Goal: Task Accomplishment & Management: Complete application form

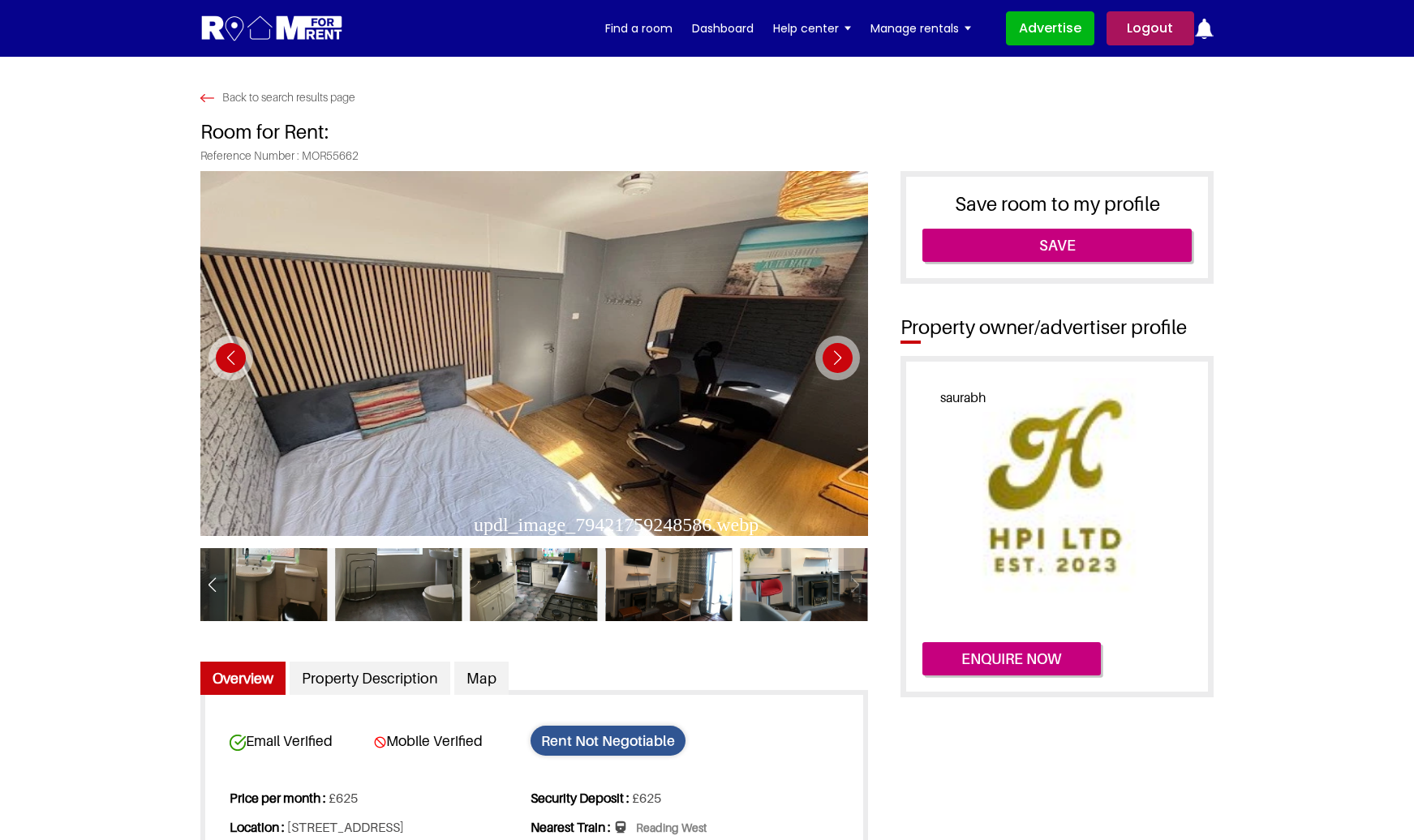
scroll to position [358, 0]
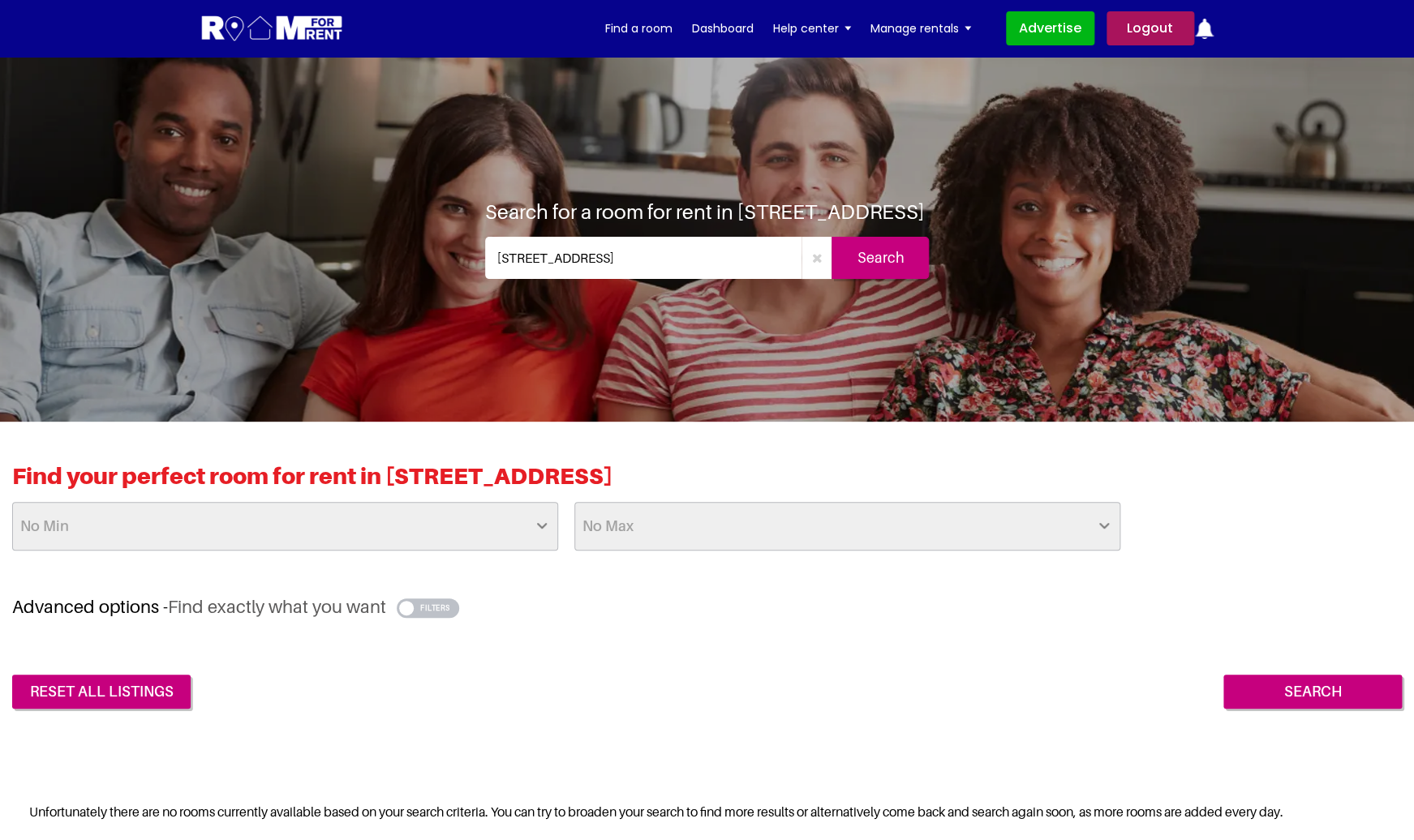
click at [291, 20] on img at bounding box center [272, 29] width 143 height 30
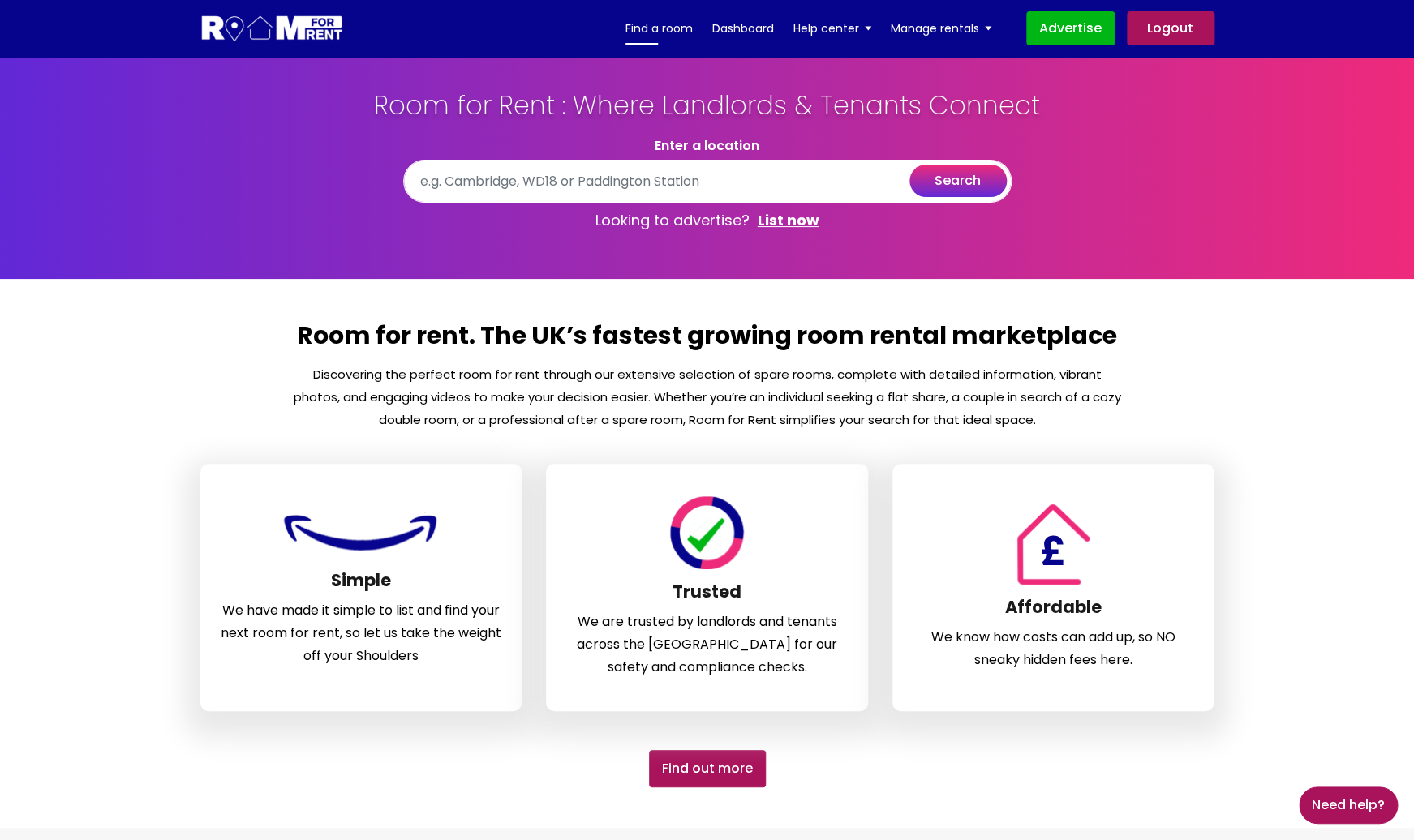
click at [669, 30] on link "Find a room" at bounding box center [659, 27] width 67 height 24
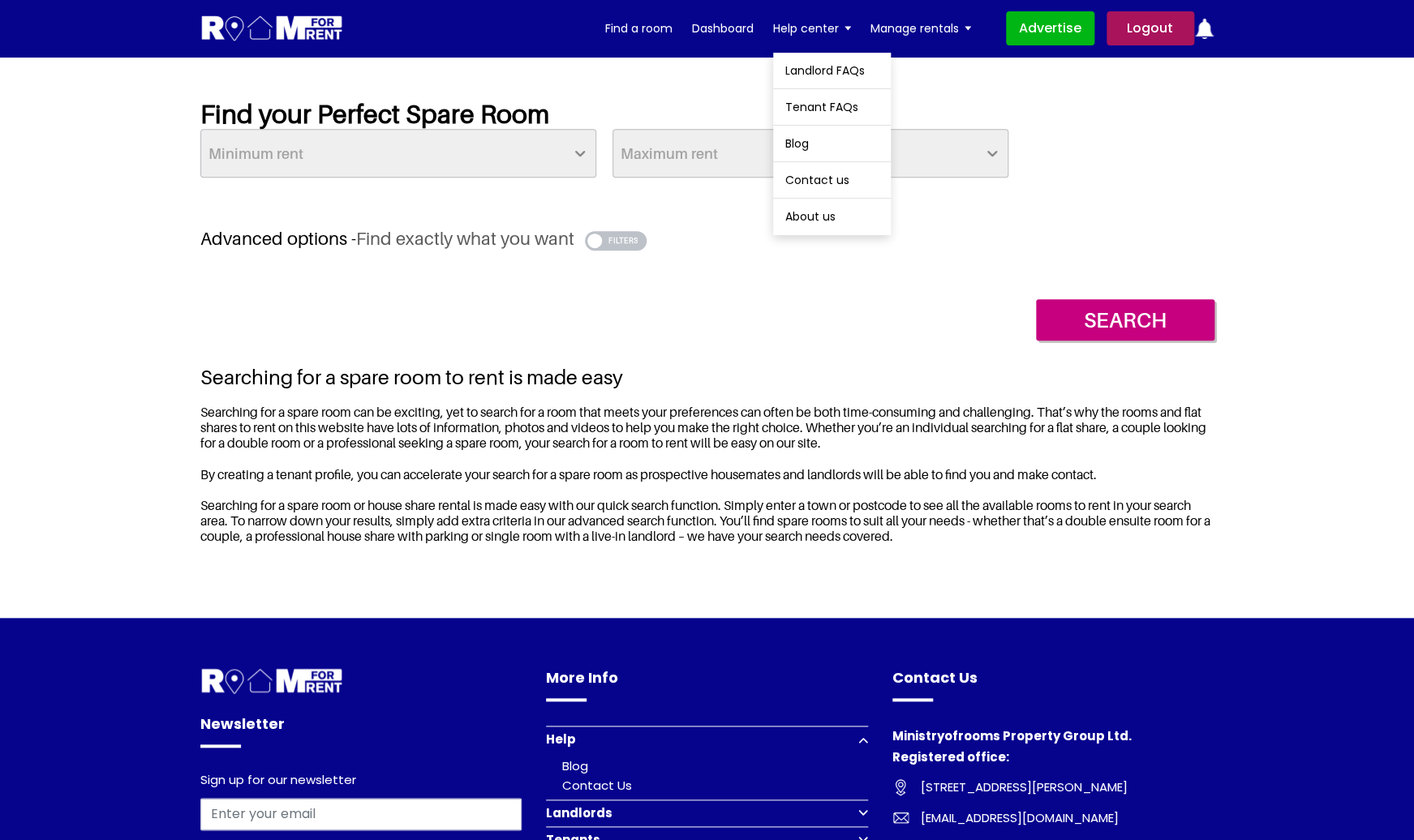
scroll to position [739, 0]
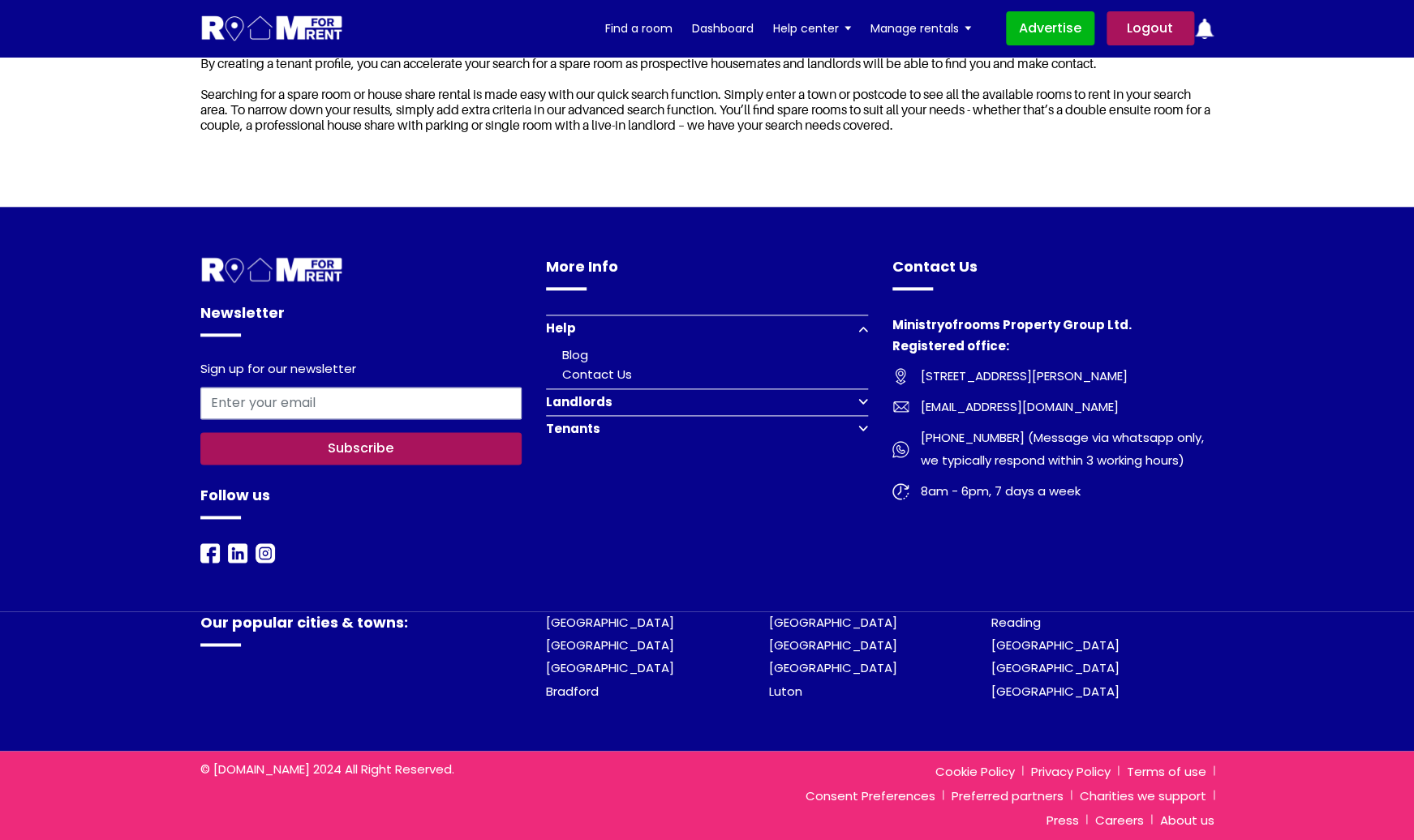
click at [789, 400] on button "Landlords" at bounding box center [707, 402] width 322 height 27
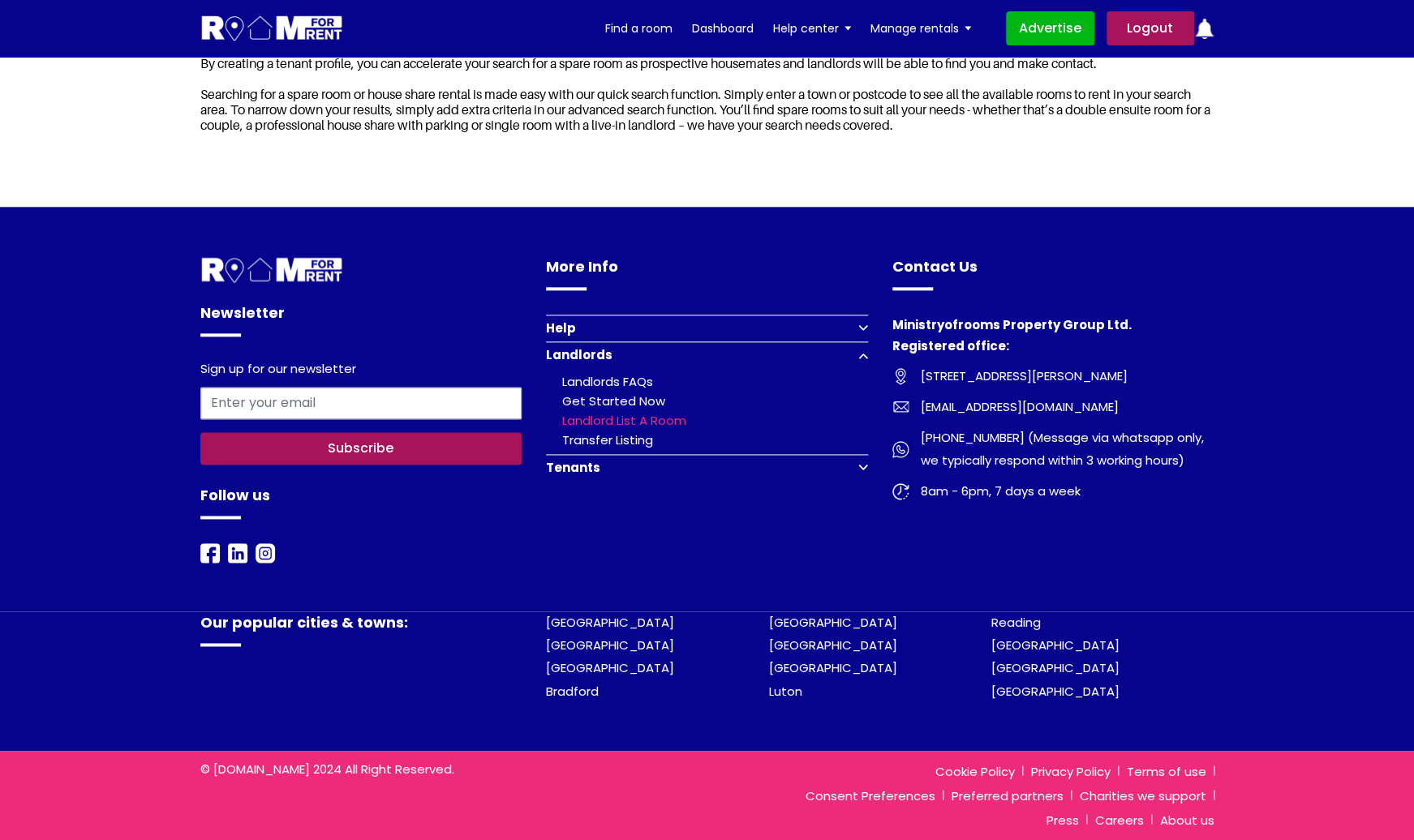
click at [655, 418] on link "Landlord list a room" at bounding box center [624, 420] width 124 height 17
